Goal: Check status: Check status

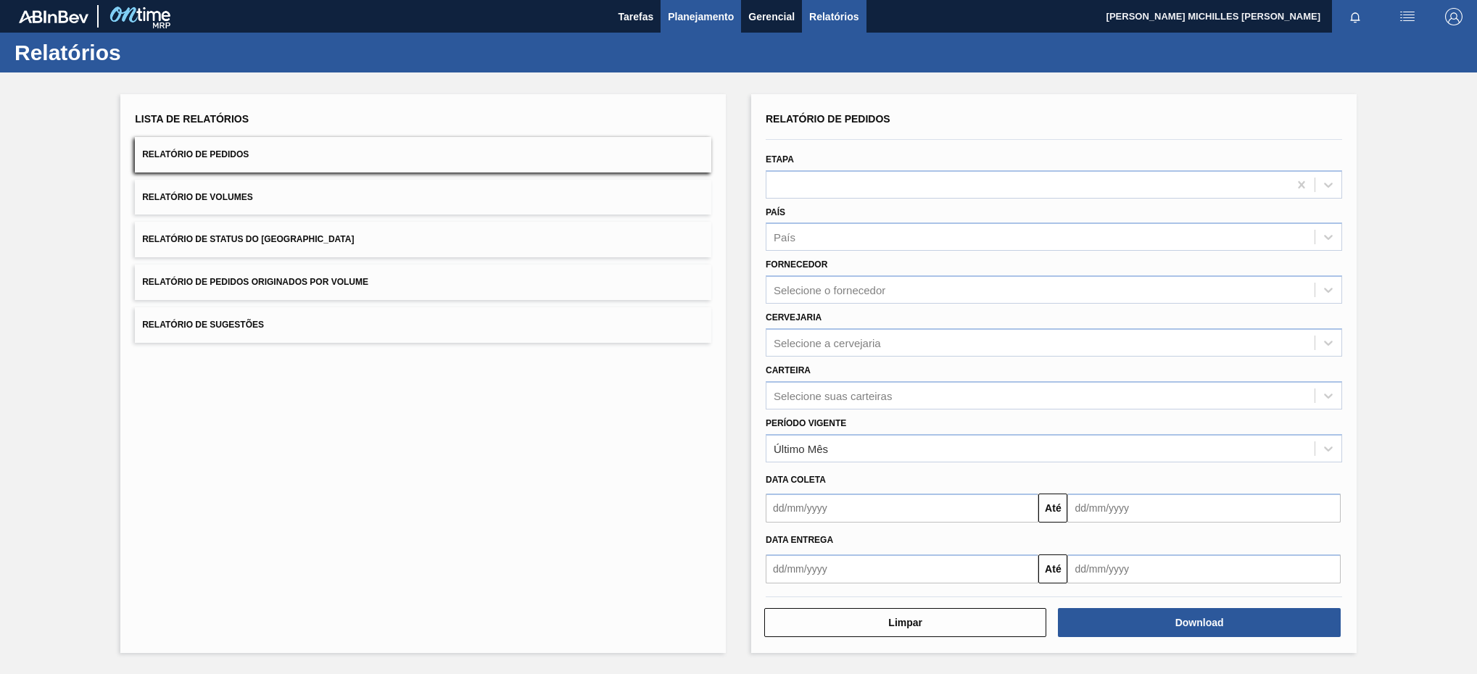
click at [698, 22] on span "Planejamento" at bounding box center [701, 16] width 66 height 17
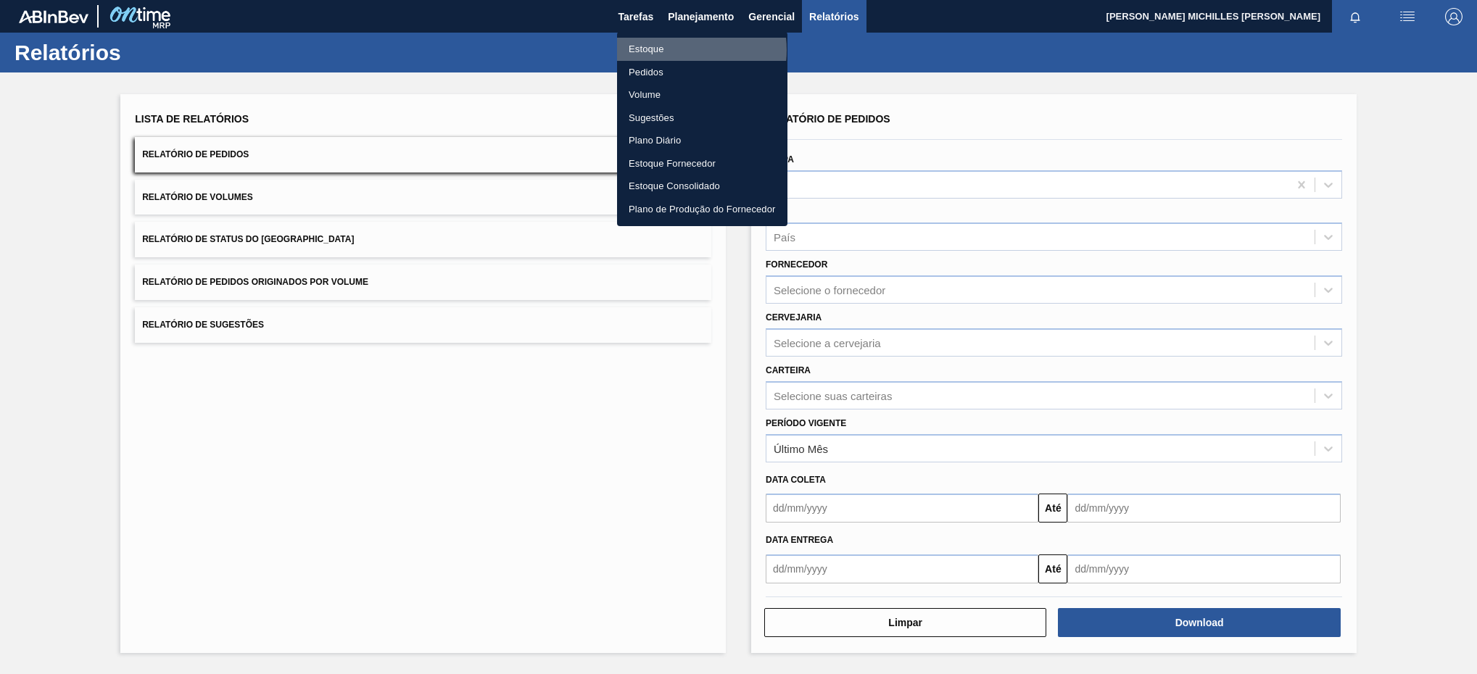
click at [675, 50] on li "Estoque" at bounding box center [702, 49] width 170 height 23
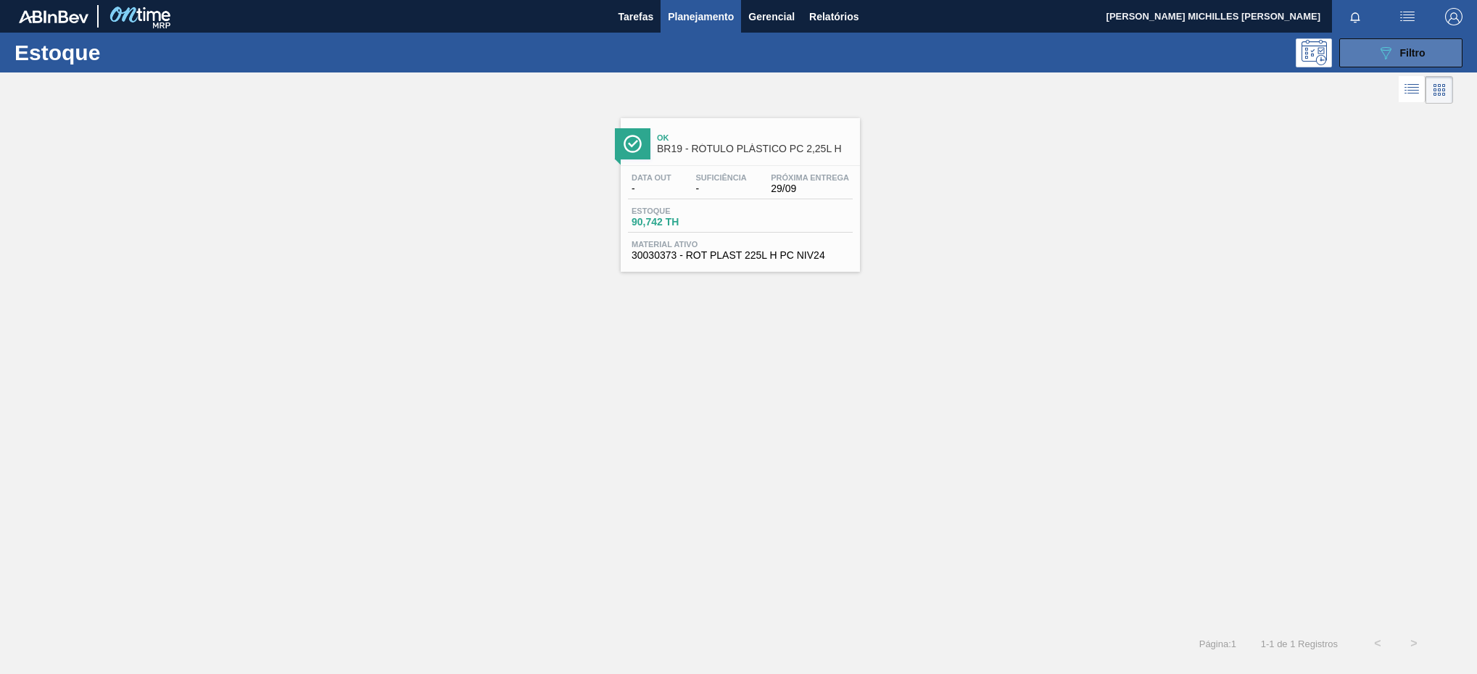
click at [1391, 42] on button "089F7B8B-B2A5-4AFE-B5C0-19BA573D28AC Filtro" at bounding box center [1400, 52] width 123 height 29
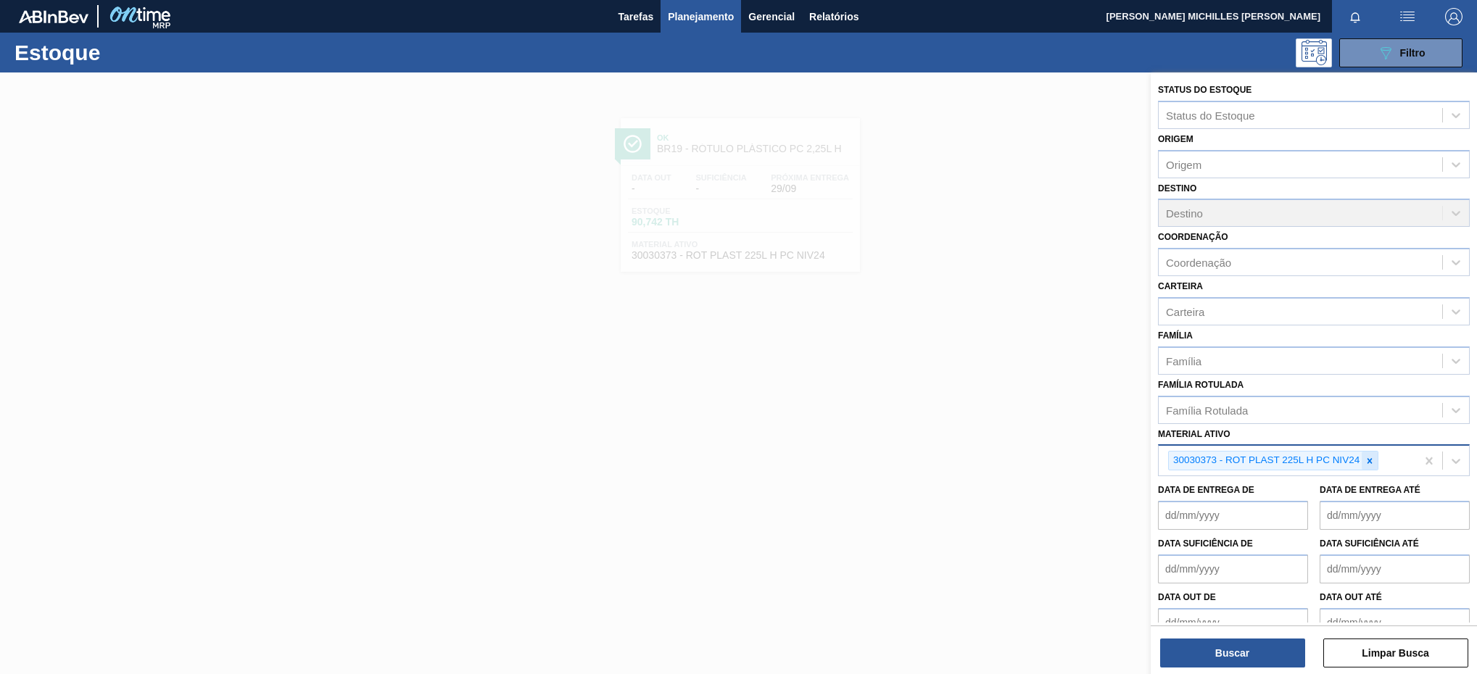
click at [1377, 455] on div at bounding box center [1370, 461] width 16 height 18
click at [1329, 461] on div "Material ativo" at bounding box center [1301, 459] width 284 height 21
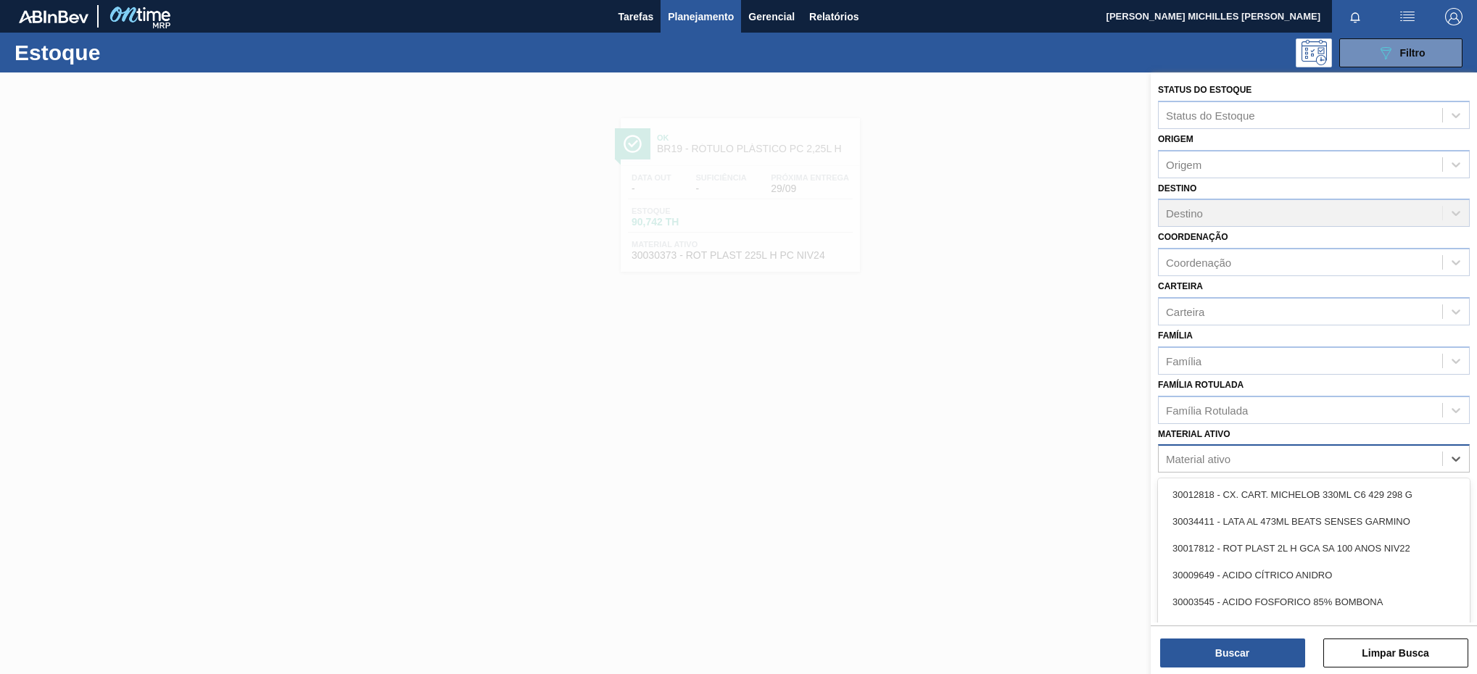
paste ativo "30031247"
type ativo "30031247"
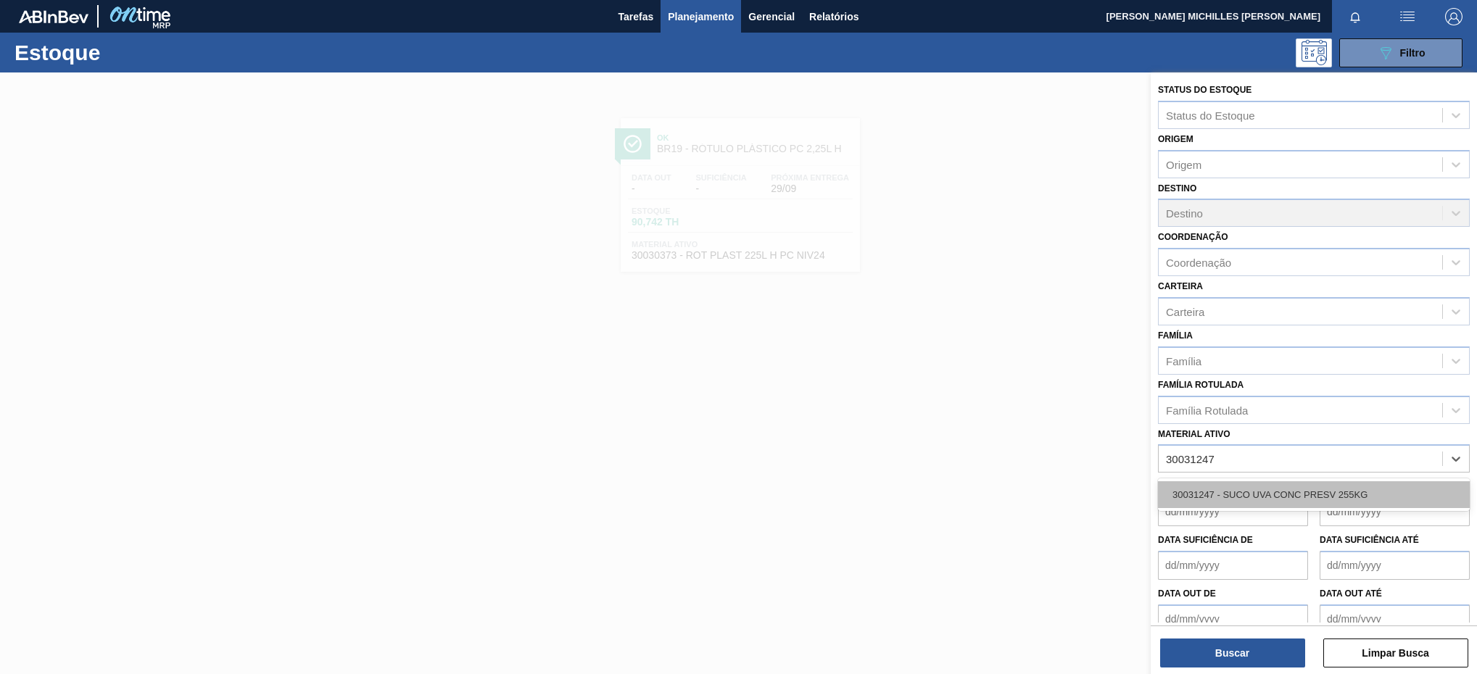
click at [1254, 497] on div "30031247 - SUCO UVA CONC PRESV 255KG" at bounding box center [1314, 494] width 312 height 27
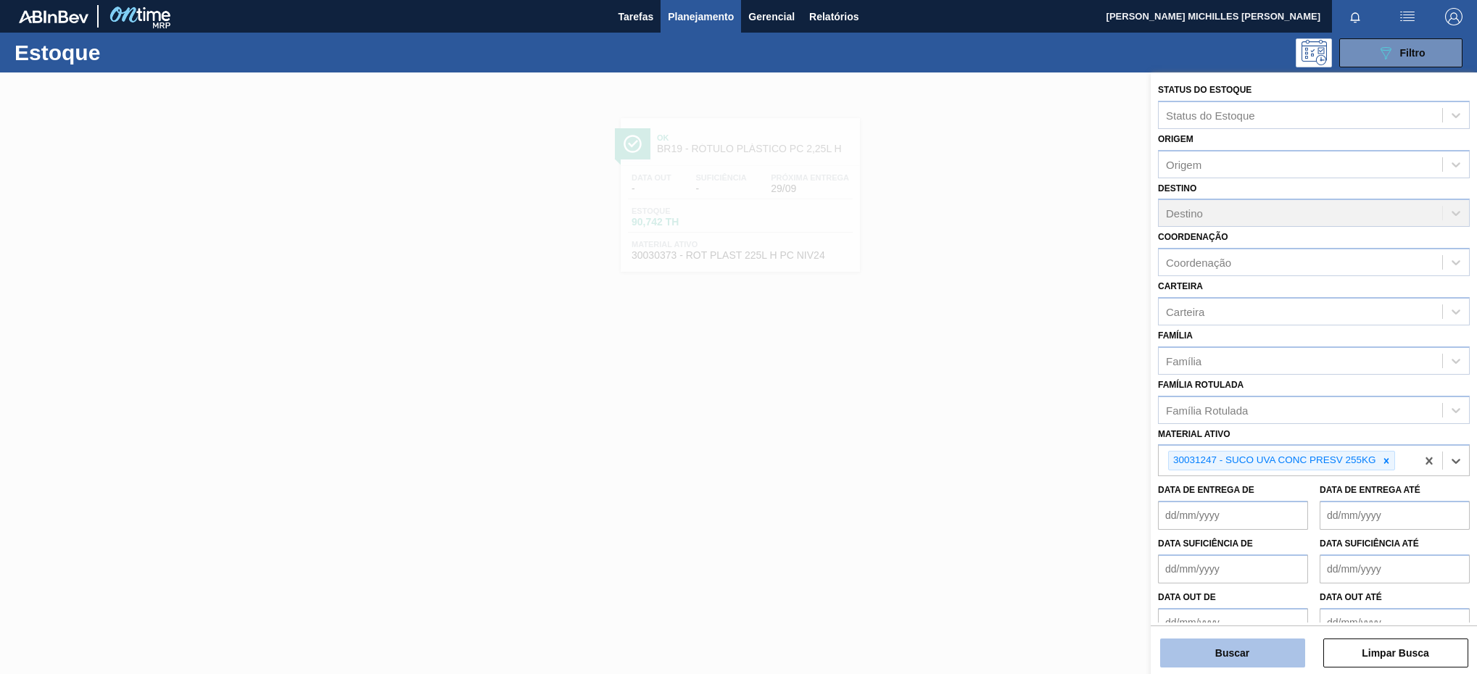
click at [1238, 650] on button "Buscar" at bounding box center [1232, 653] width 145 height 29
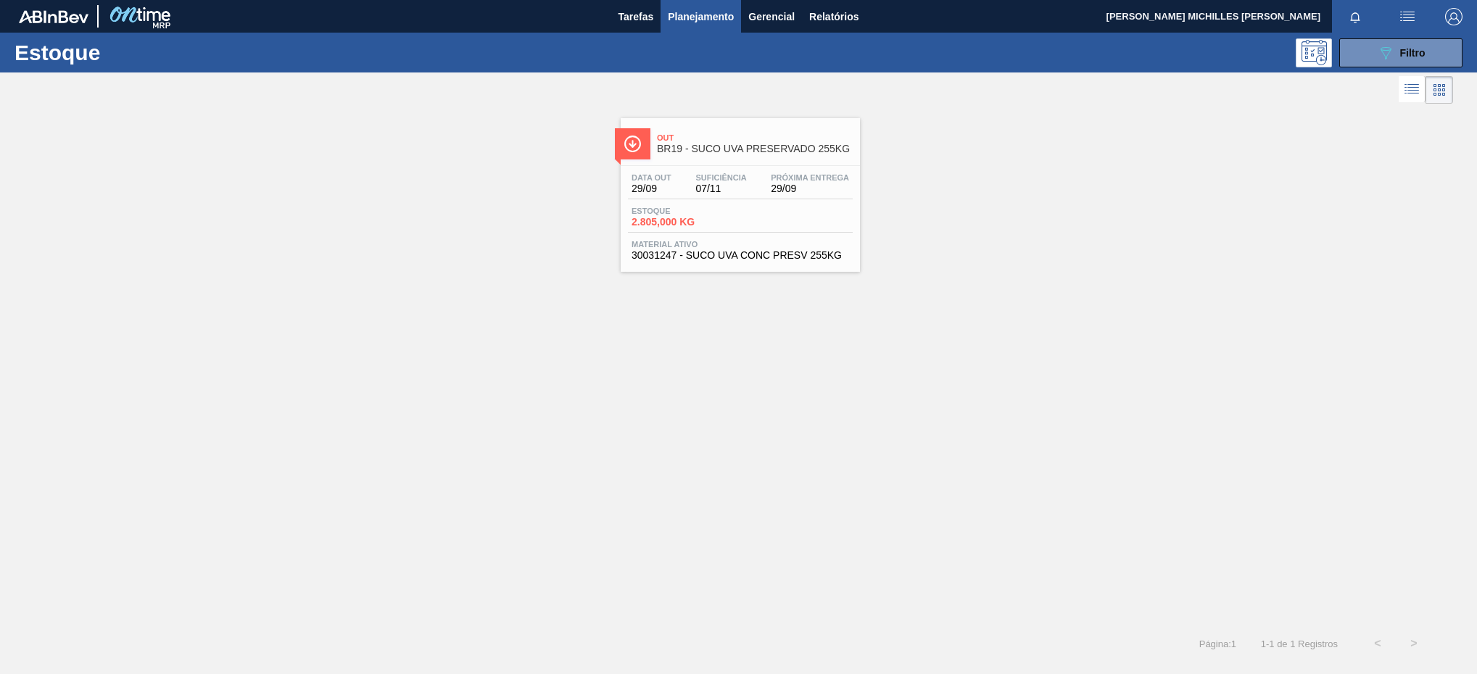
click at [742, 244] on span "Material ativo" at bounding box center [741, 244] width 218 height 9
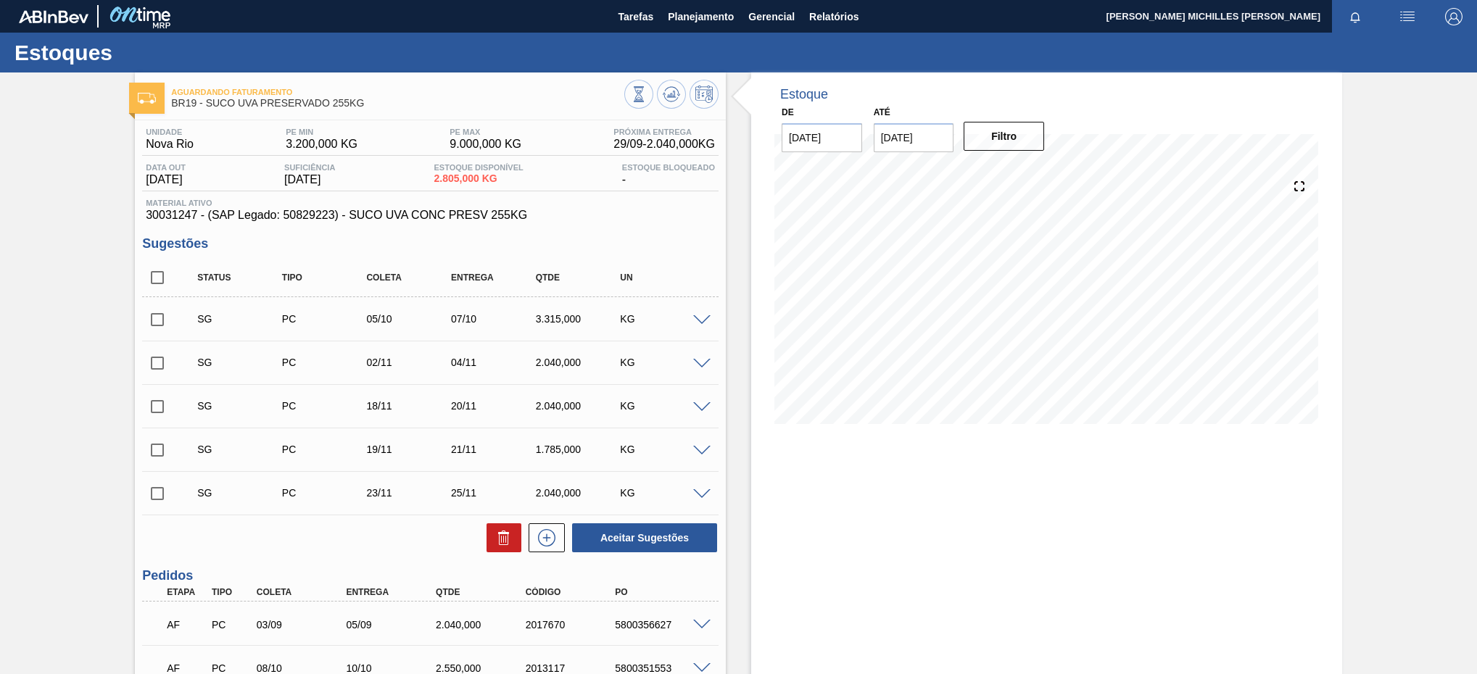
scroll to position [109, 0]
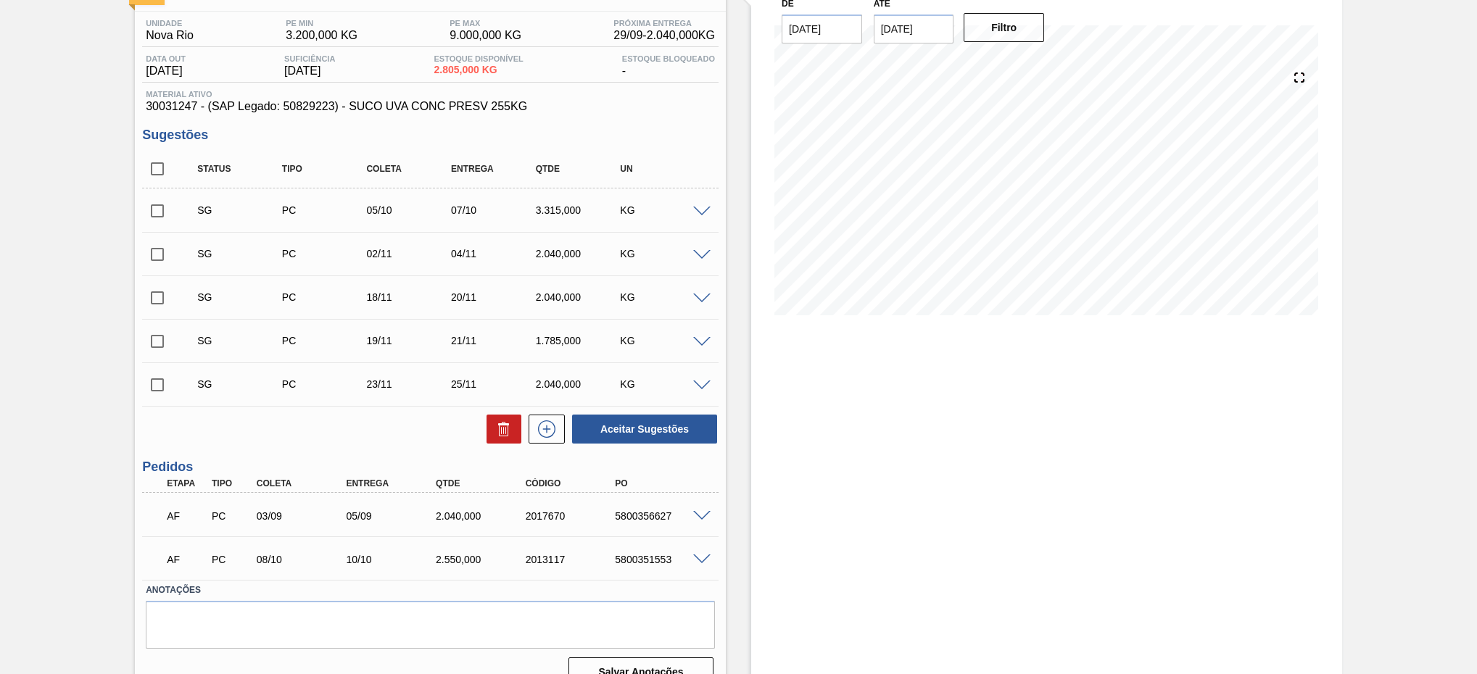
click at [677, 39] on span "29/09 - 2.040,000 KG" at bounding box center [664, 35] width 102 height 13
click at [703, 520] on span at bounding box center [701, 516] width 17 height 11
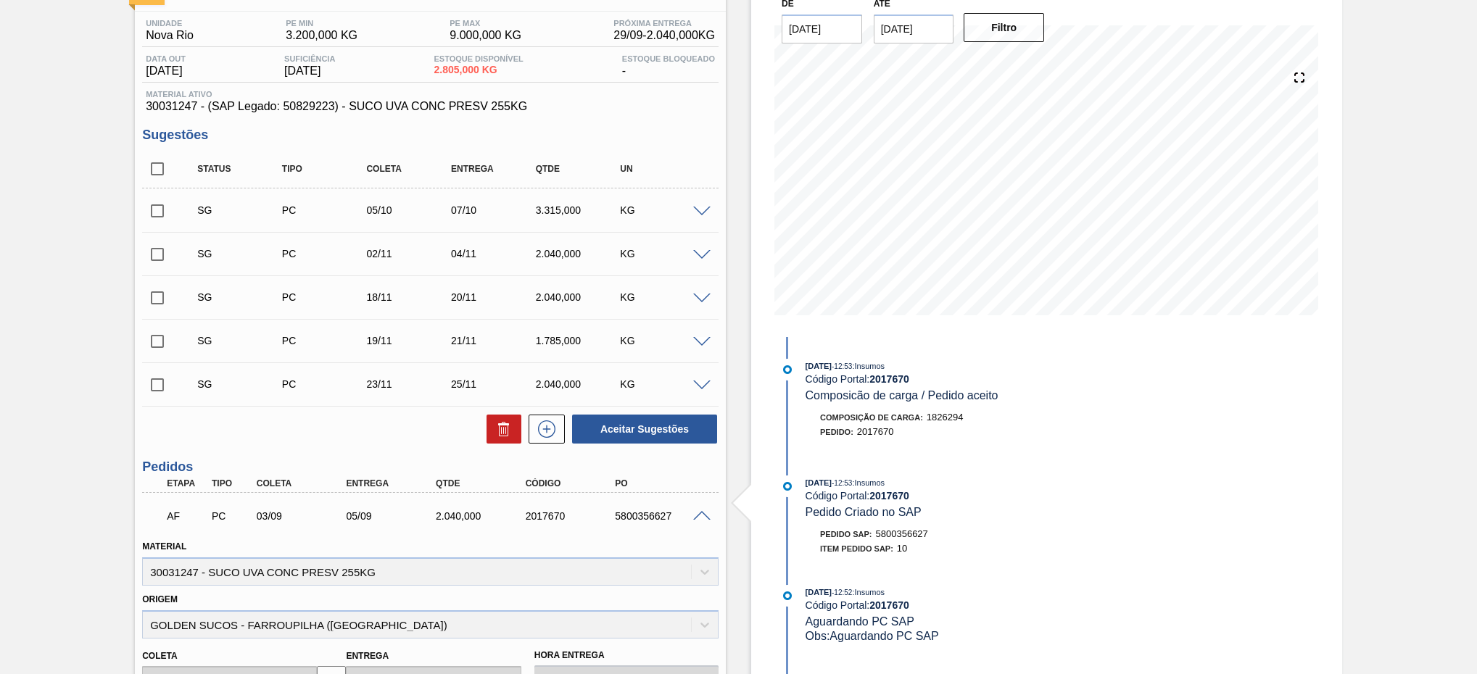
scroll to position [218, 0]
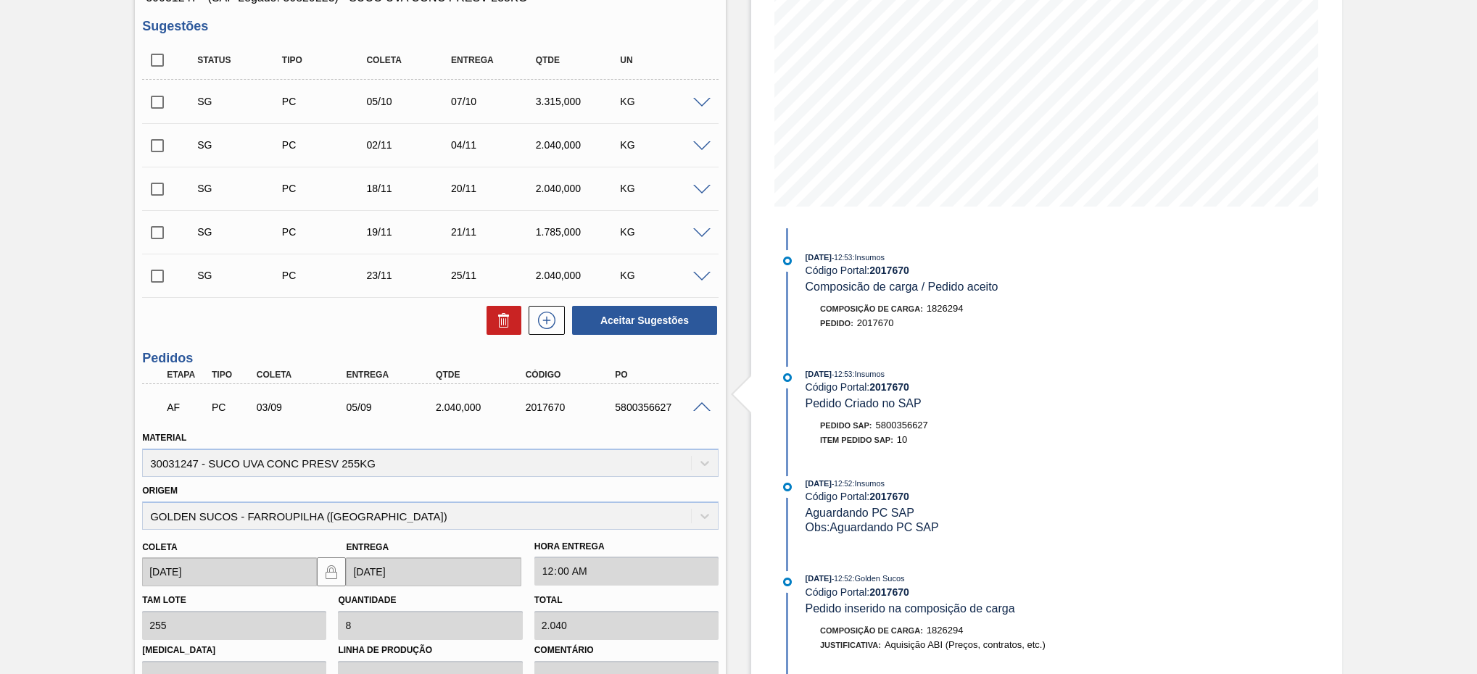
click at [703, 412] on span at bounding box center [701, 407] width 17 height 11
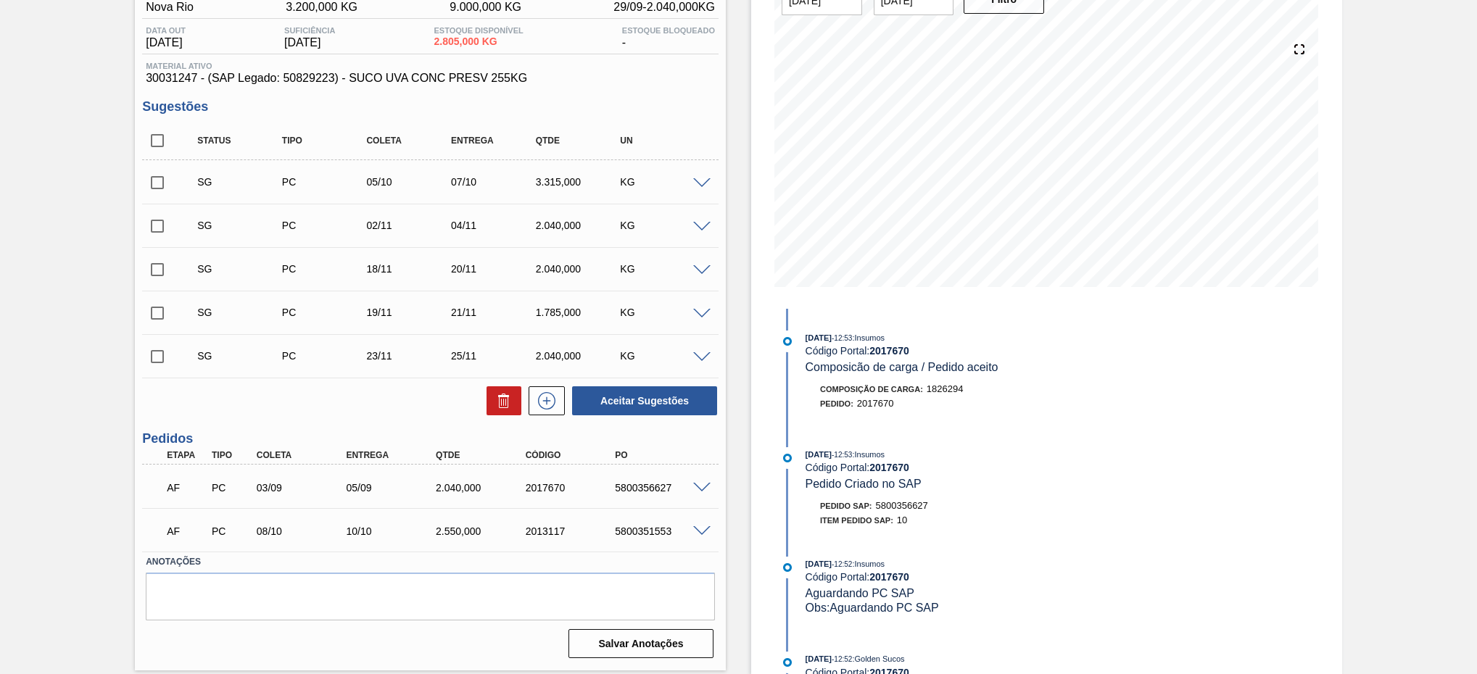
scroll to position [0, 0]
